Goal: Obtain resource: Download file/media

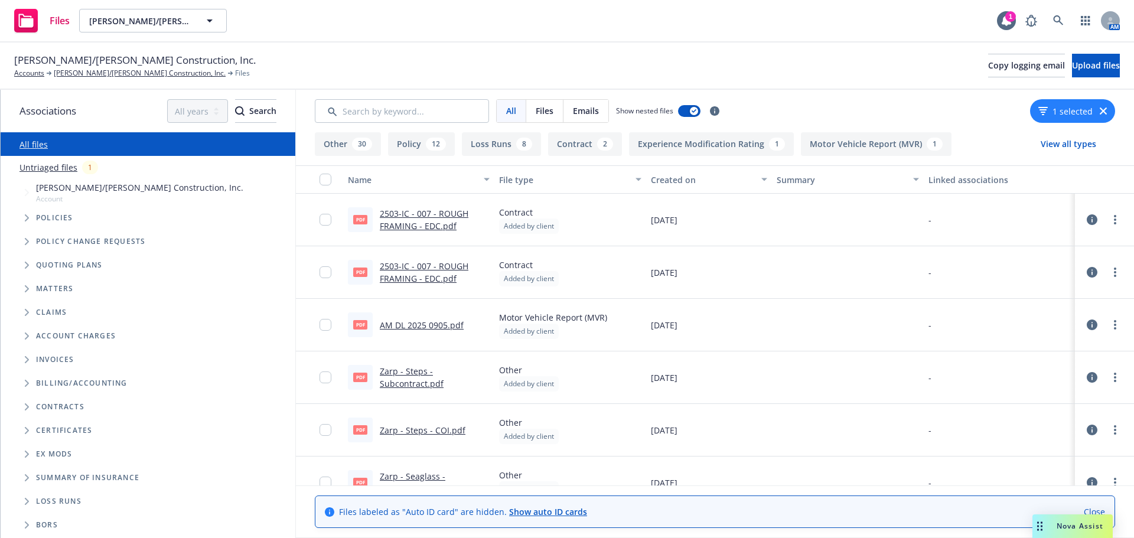
click at [409, 229] on link "2503-IC - 007 - ROUGH FRAMING - EDC.pdf" at bounding box center [424, 220] width 89 height 24
